Goal: Task Accomplishment & Management: Use online tool/utility

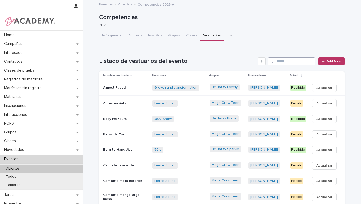
click at [281, 59] on input "Search" at bounding box center [292, 61] width 48 height 8
paste input "**********"
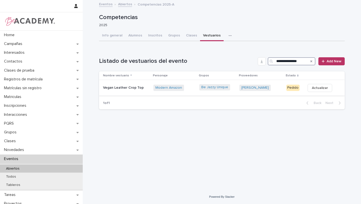
type input "**********"
click at [313, 89] on span "Actualizar" at bounding box center [320, 87] width 16 height 5
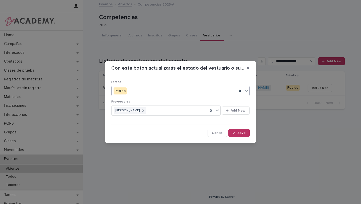
click at [228, 91] on div "Pedido" at bounding box center [175, 91] width 126 height 8
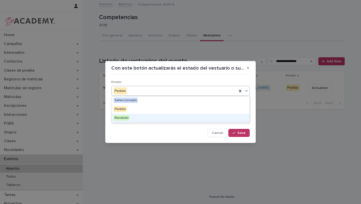
click at [201, 122] on div "Recibido" at bounding box center [181, 118] width 138 height 9
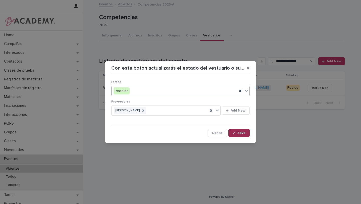
click at [241, 136] on button "Save" at bounding box center [239, 133] width 21 height 8
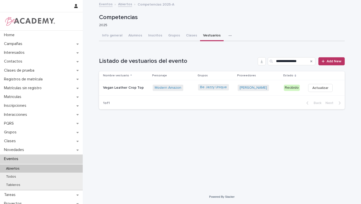
click at [123, 84] on div "Vegan Leather Crop Top" at bounding box center [126, 88] width 46 height 8
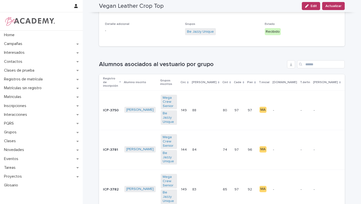
scroll to position [67, 0]
click at [359, 146] on button "C" at bounding box center [364, 150] width 11 height 8
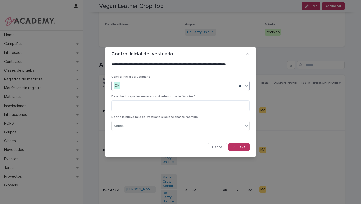
click at [226, 84] on div "Ok" at bounding box center [175, 86] width 126 height 8
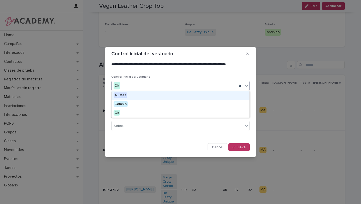
click at [203, 93] on div "Ajustes" at bounding box center [181, 95] width 138 height 9
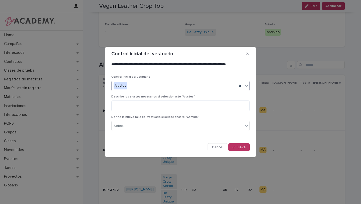
click at [205, 113] on div "Describe los ajustes necesarios si seleccionaste "Ajustes"" at bounding box center [180, 105] width 138 height 20
click at [204, 110] on textarea at bounding box center [180, 105] width 138 height 11
type textarea "**********"
click at [240, 147] on span "Save" at bounding box center [242, 147] width 8 height 4
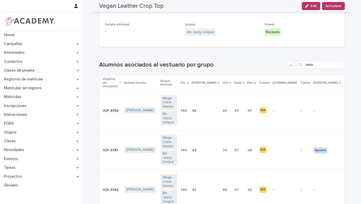
scroll to position [80, 0]
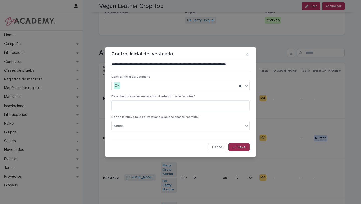
click at [241, 146] on span "Save" at bounding box center [242, 147] width 8 height 4
